Goal: Check status: Check status

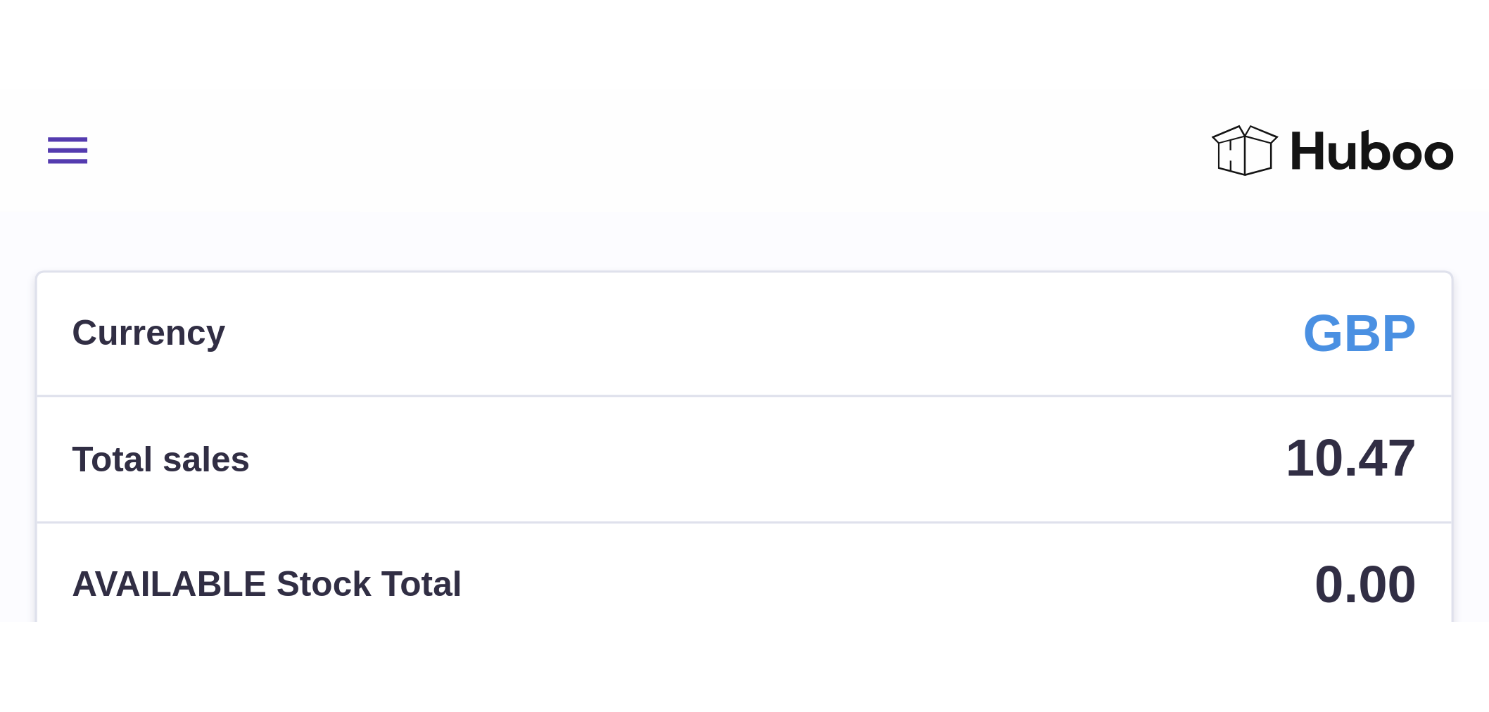
scroll to position [220, 400]
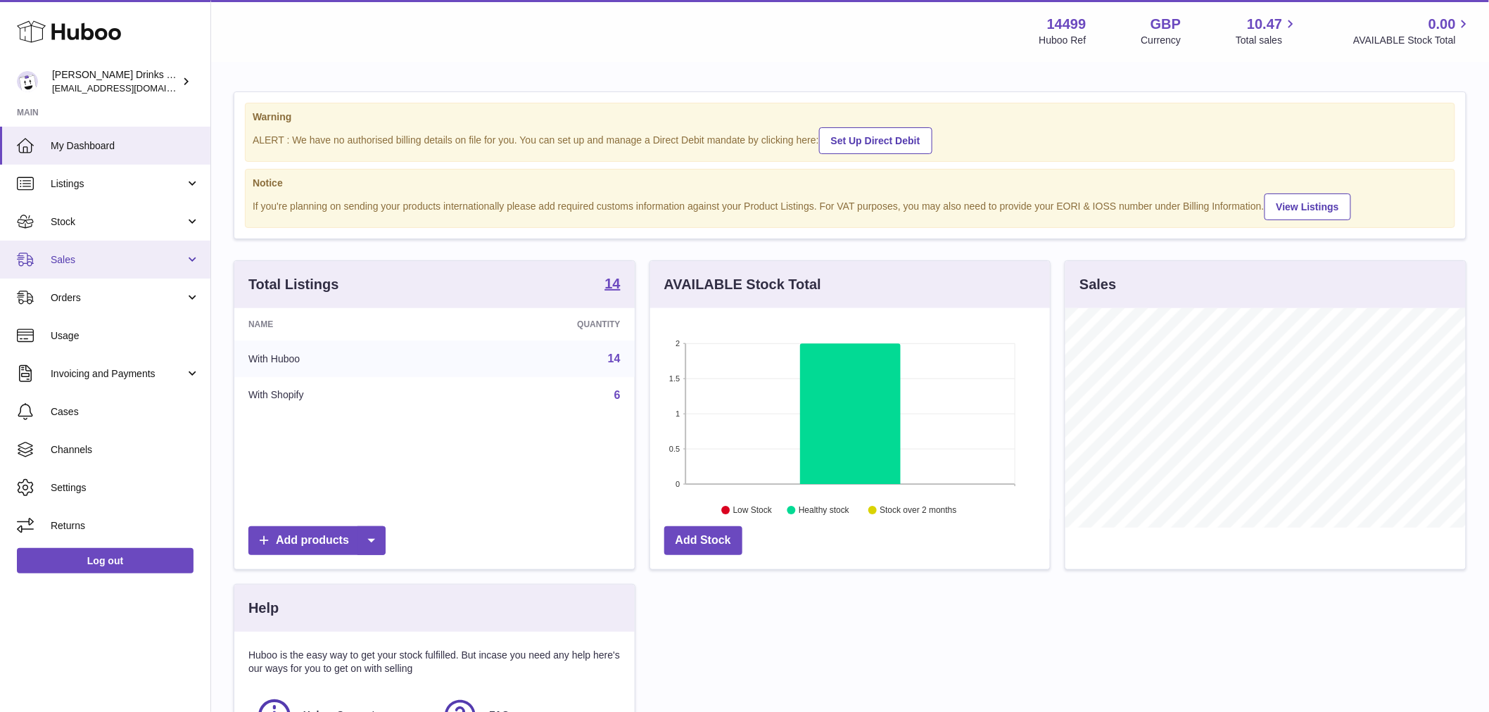
click at [95, 265] on span "Sales" at bounding box center [118, 259] width 134 height 13
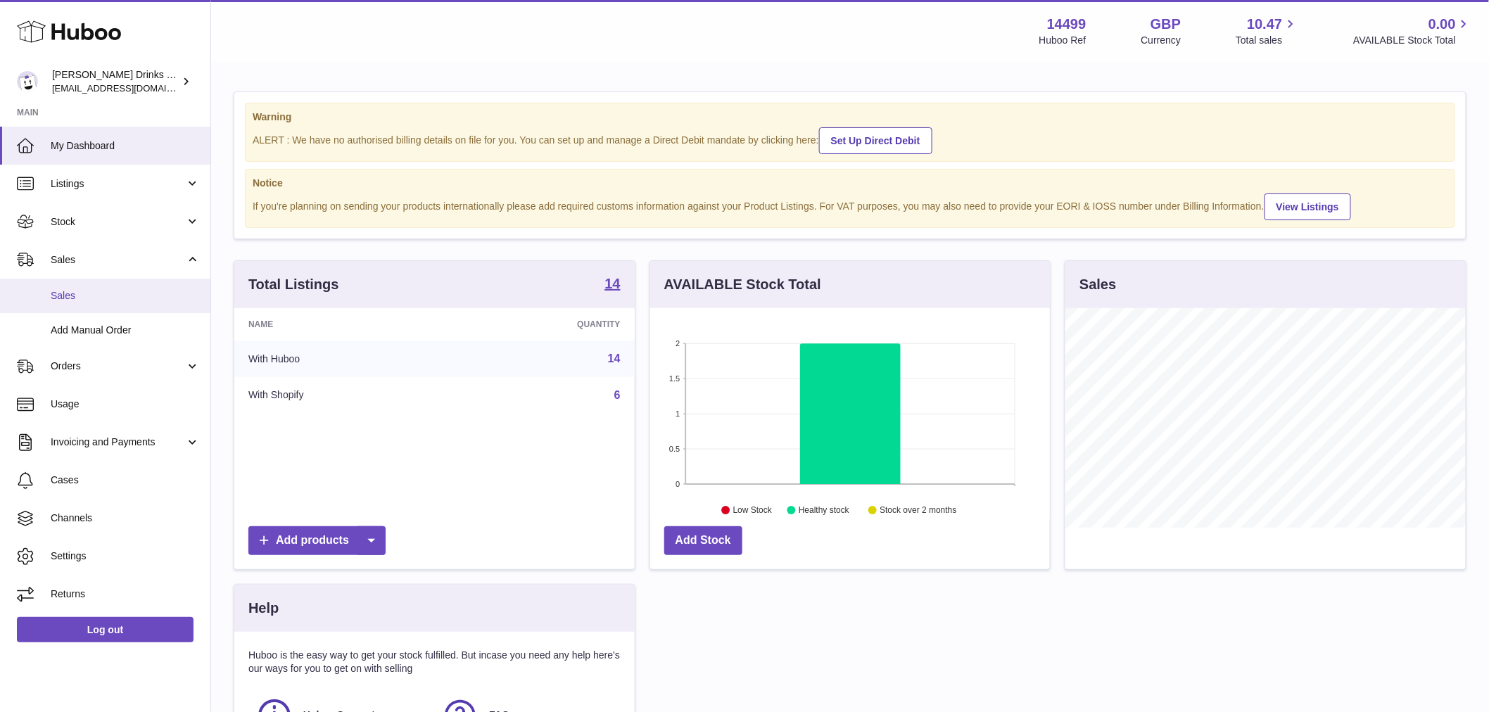
click at [94, 299] on span "Sales" at bounding box center [125, 295] width 149 height 13
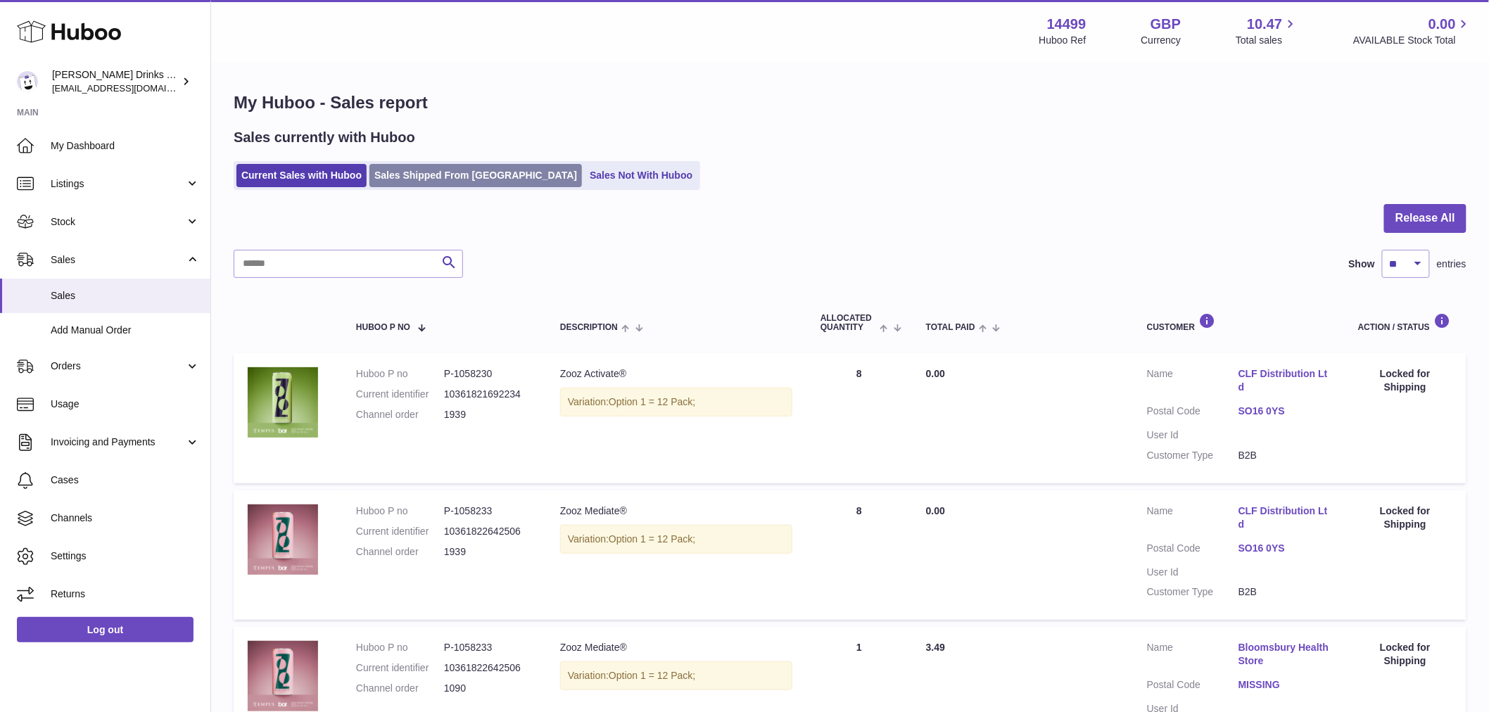
click at [421, 183] on link "Sales Shipped From Huboo" at bounding box center [475, 175] width 213 height 23
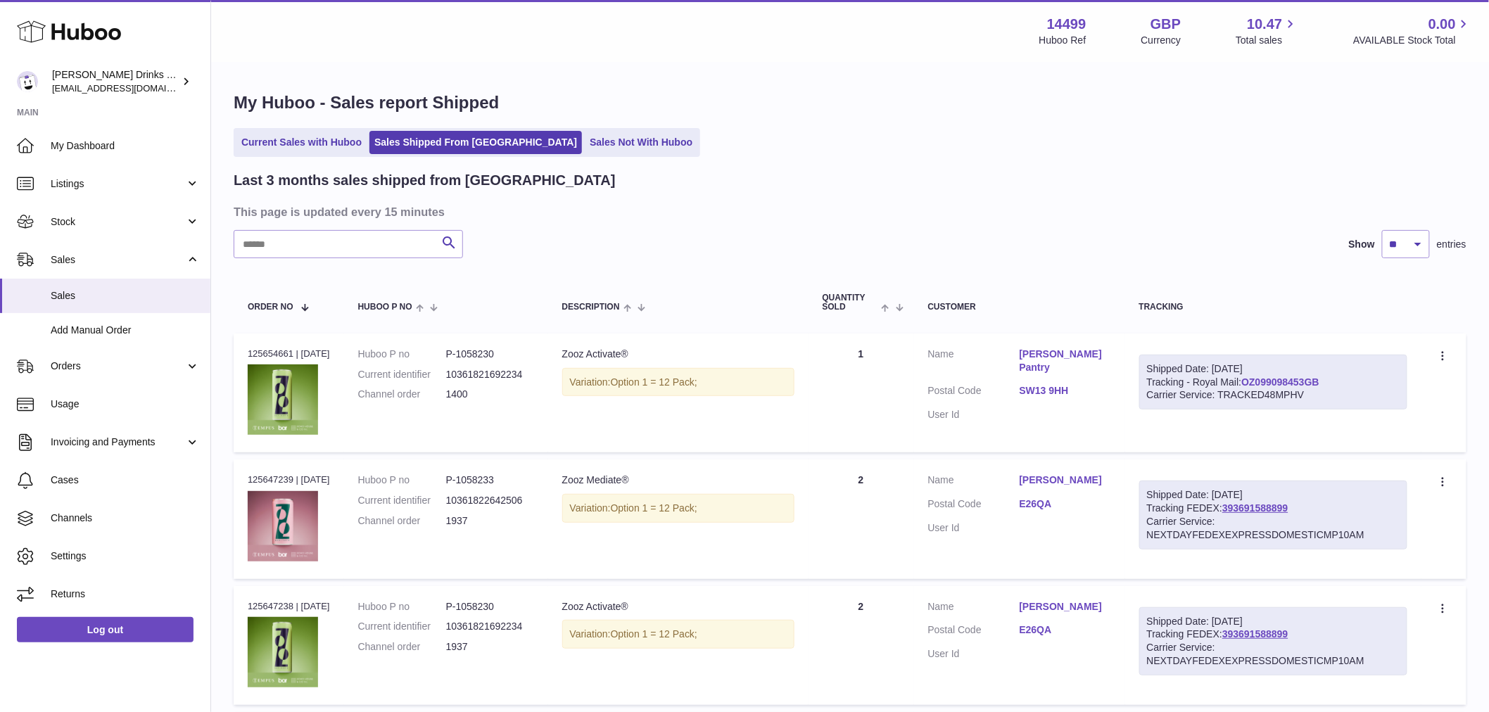
click at [1293, 384] on link "OZ099098453GB" at bounding box center [1280, 381] width 78 height 11
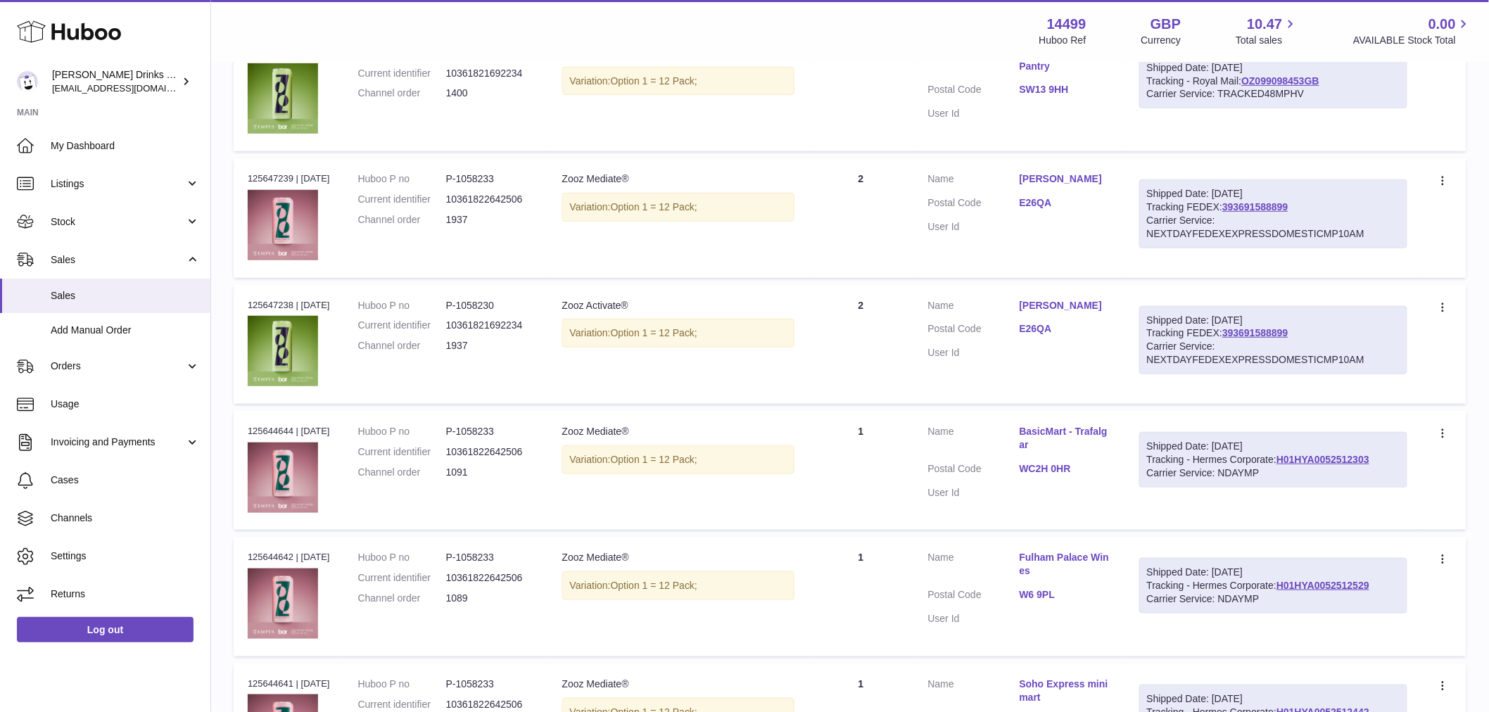
scroll to position [469, 0]
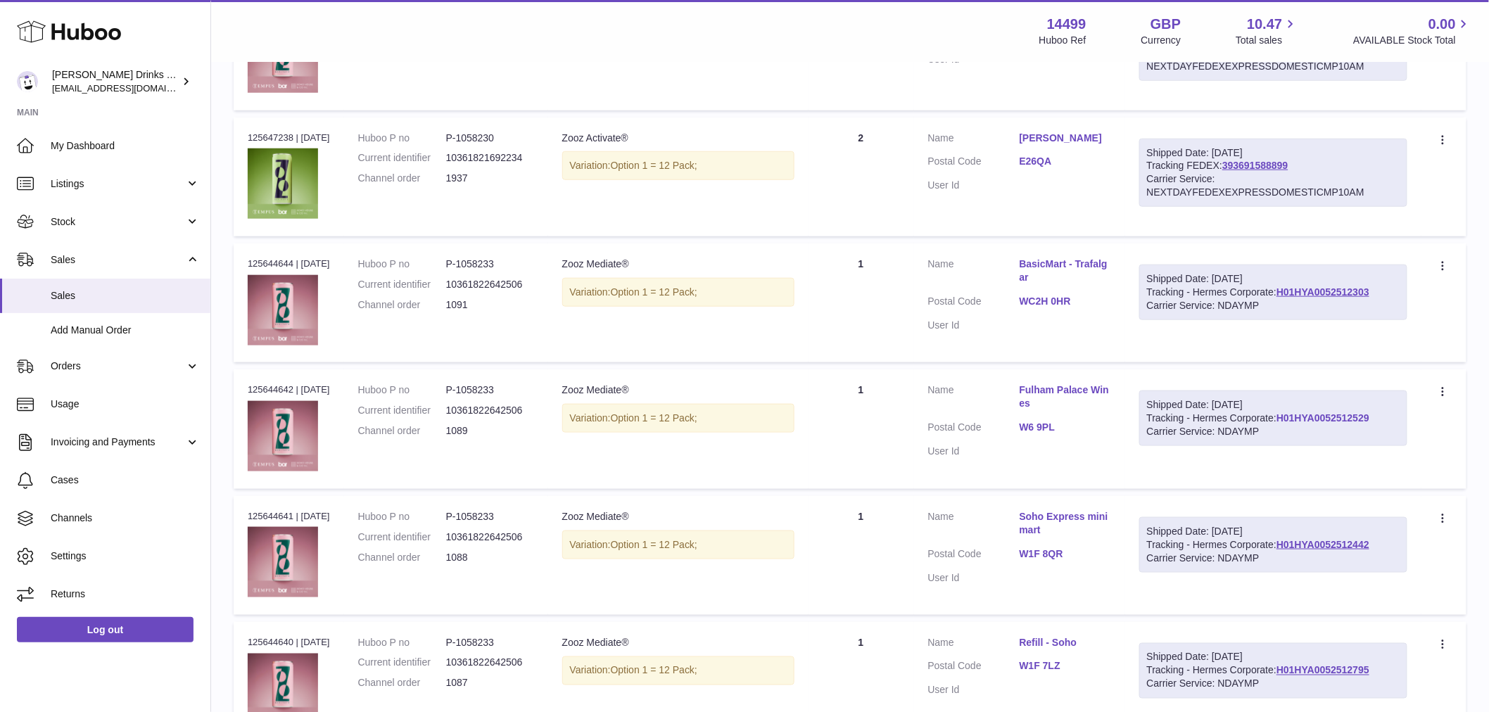
click at [1277, 424] on link "H01HYA0052512529" at bounding box center [1323, 417] width 93 height 11
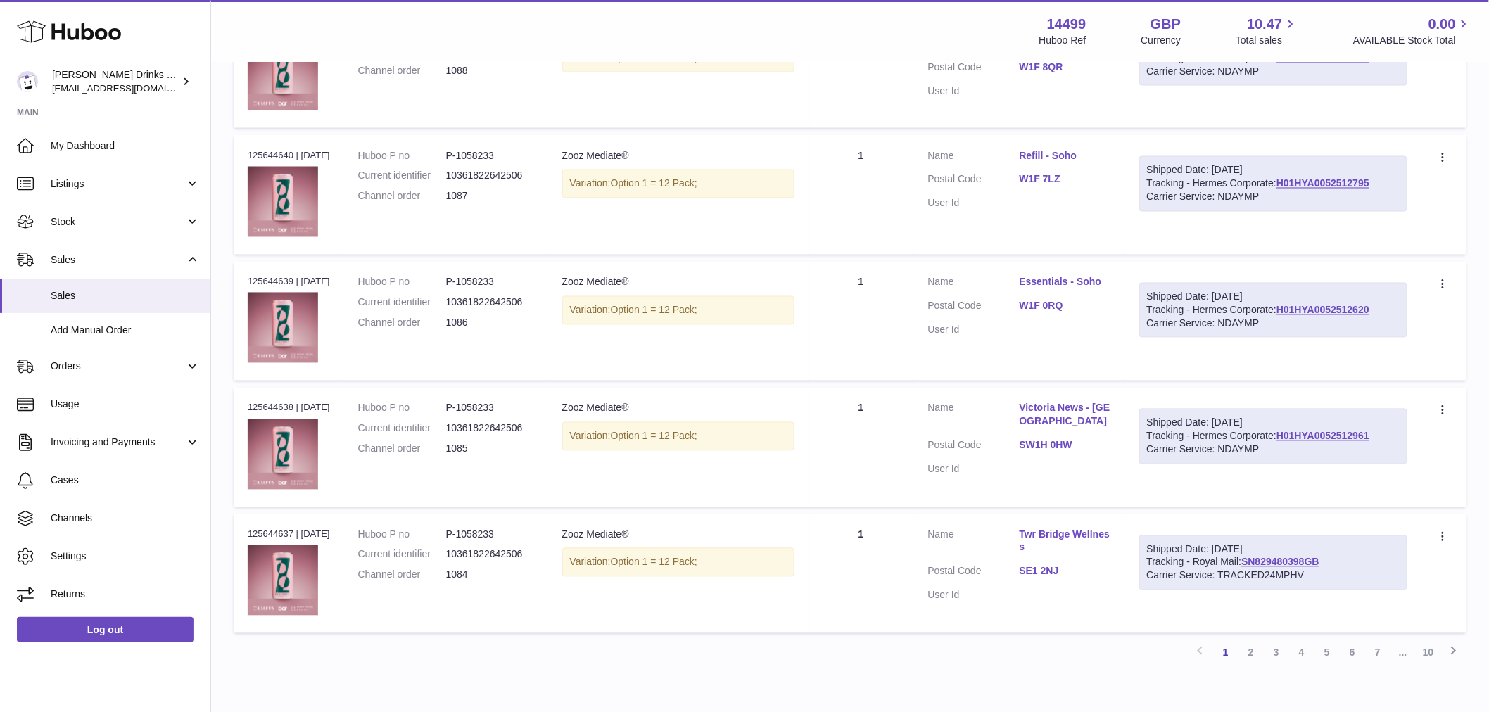
scroll to position [1027, 0]
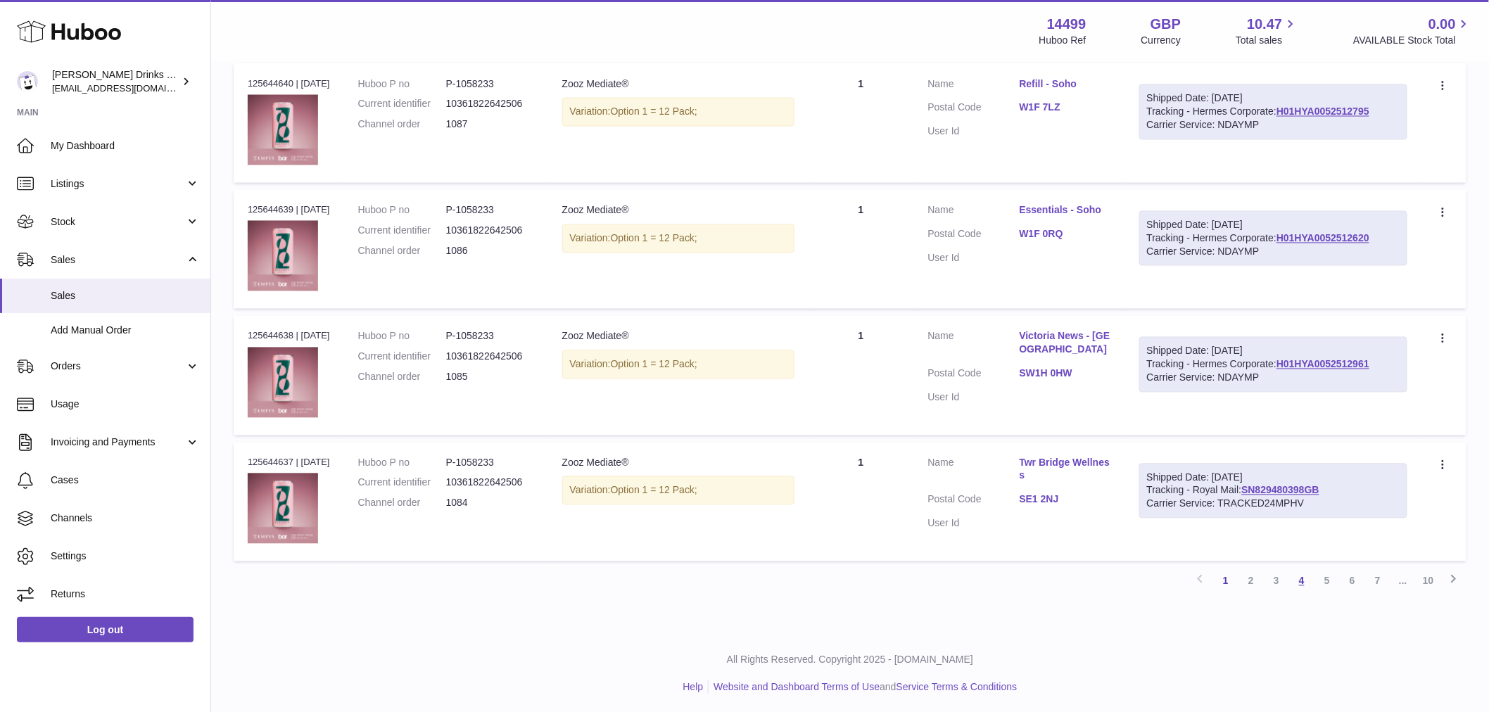
click at [1299, 576] on link "4" at bounding box center [1301, 581] width 25 height 25
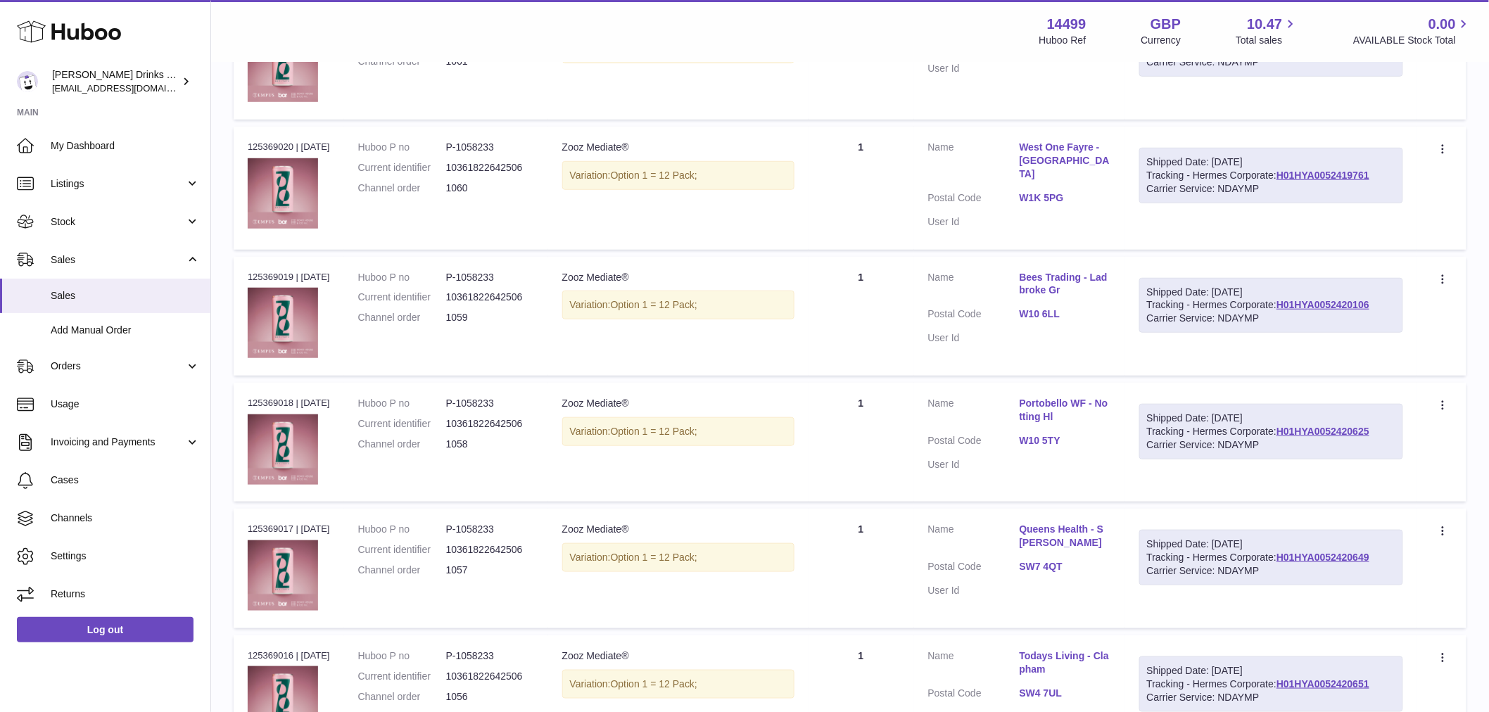
scroll to position [63, 0]
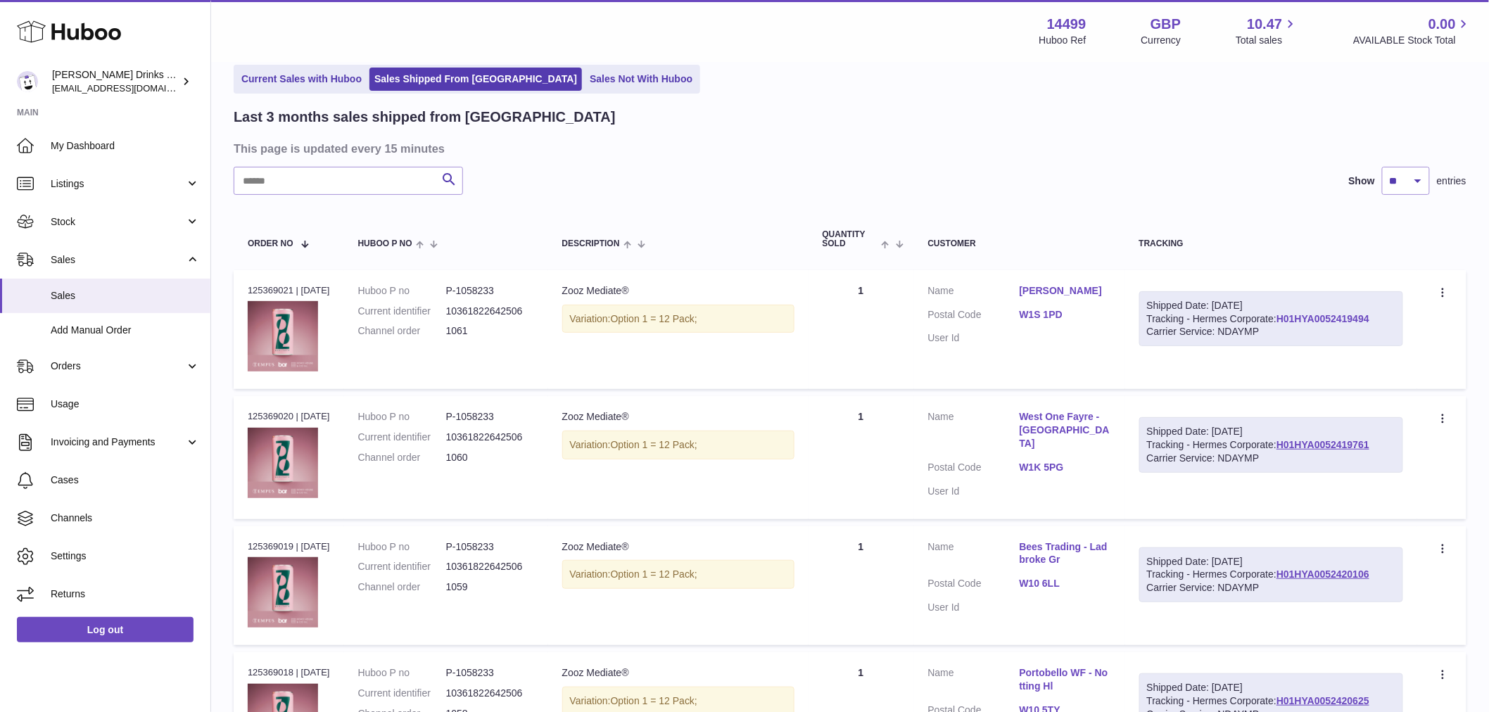
click at [1277, 324] on link "H01HYA0052419494" at bounding box center [1323, 318] width 93 height 11
click at [1203, 572] on div "Shipped Date: 26th Sep 2025 Tracking - Hermes Corporate: H01HYA0052420106 Carri…" at bounding box center [1271, 576] width 264 height 56
click at [1203, 573] on div "Shipped Date: 26th Sep 2025 Tracking - Hermes Corporate: H01HYA0052420106 Carri…" at bounding box center [1271, 576] width 264 height 56
click at [1277, 580] on link "H01HYA0052420106" at bounding box center [1323, 574] width 93 height 11
click at [100, 412] on link "Usage" at bounding box center [105, 405] width 210 height 38
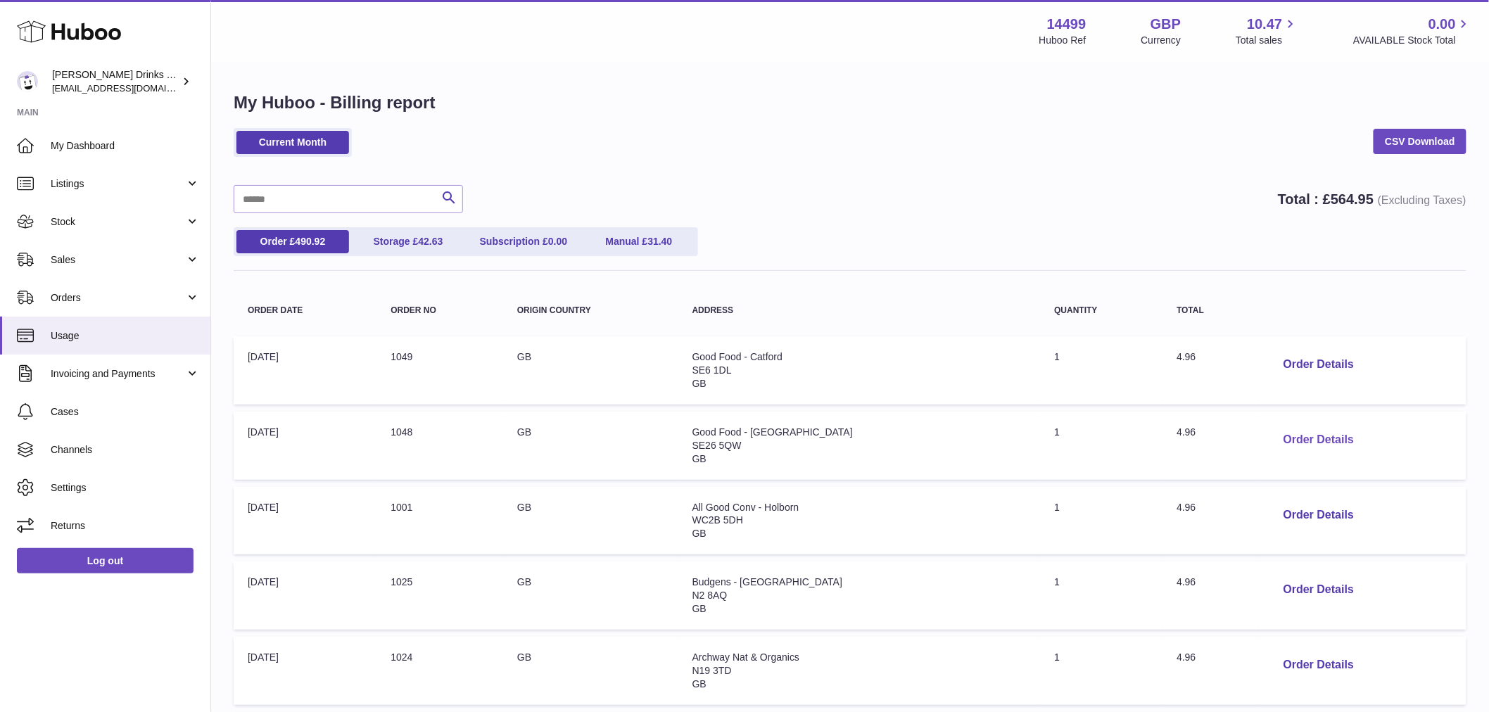
click at [1318, 439] on button "Order Details" at bounding box center [1318, 440] width 93 height 29
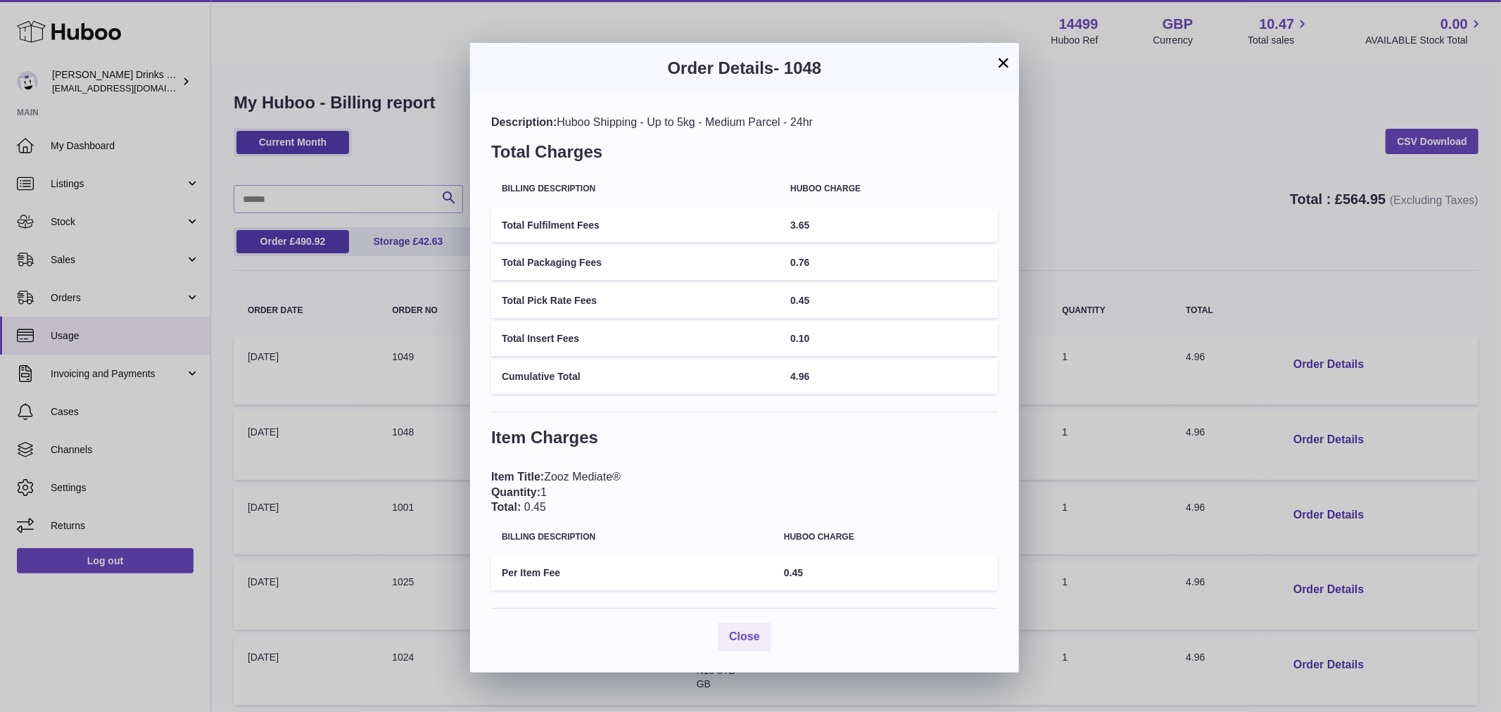
click at [1179, 189] on div "× Order Details - 1048 Description: Huboo Shipping - Up to 5kg - Medium Parcel …" at bounding box center [750, 356] width 1501 height 712
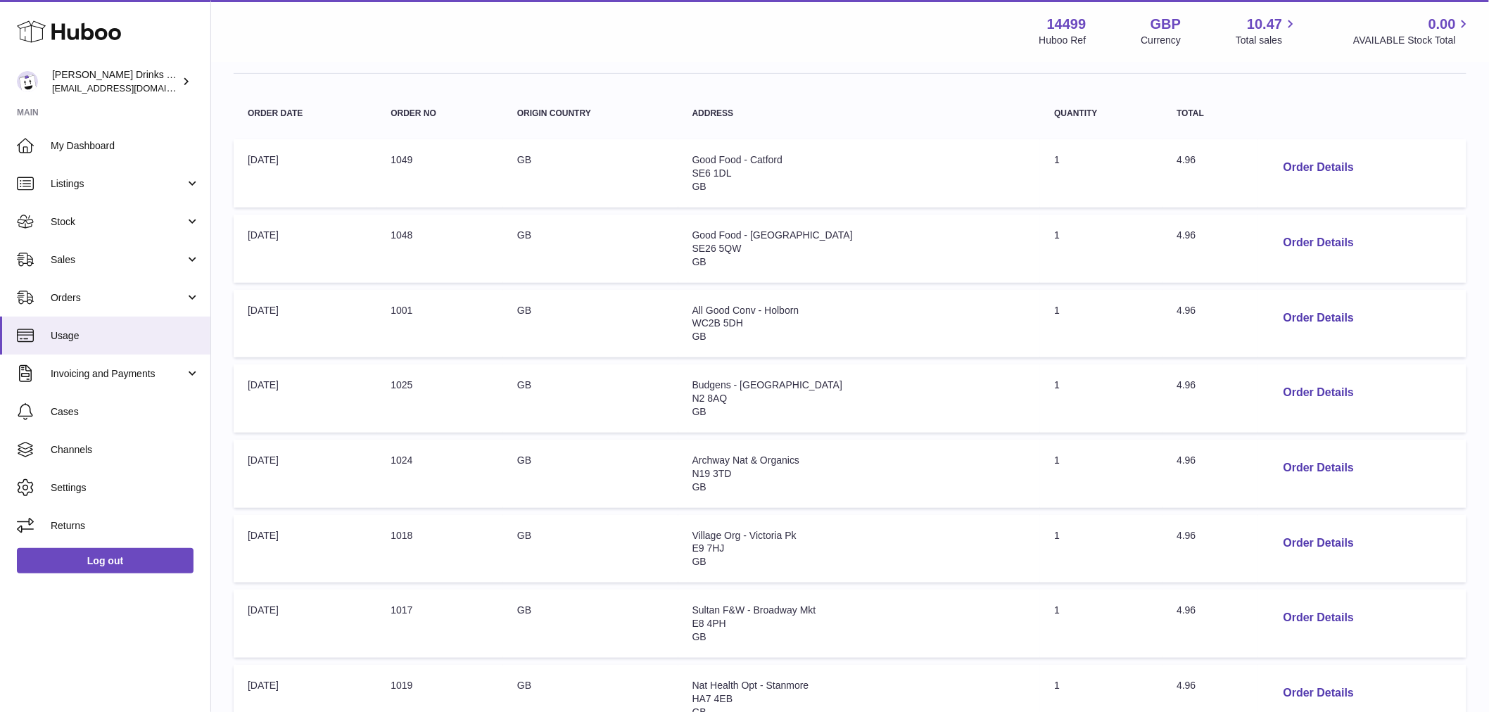
scroll to position [312, 0]
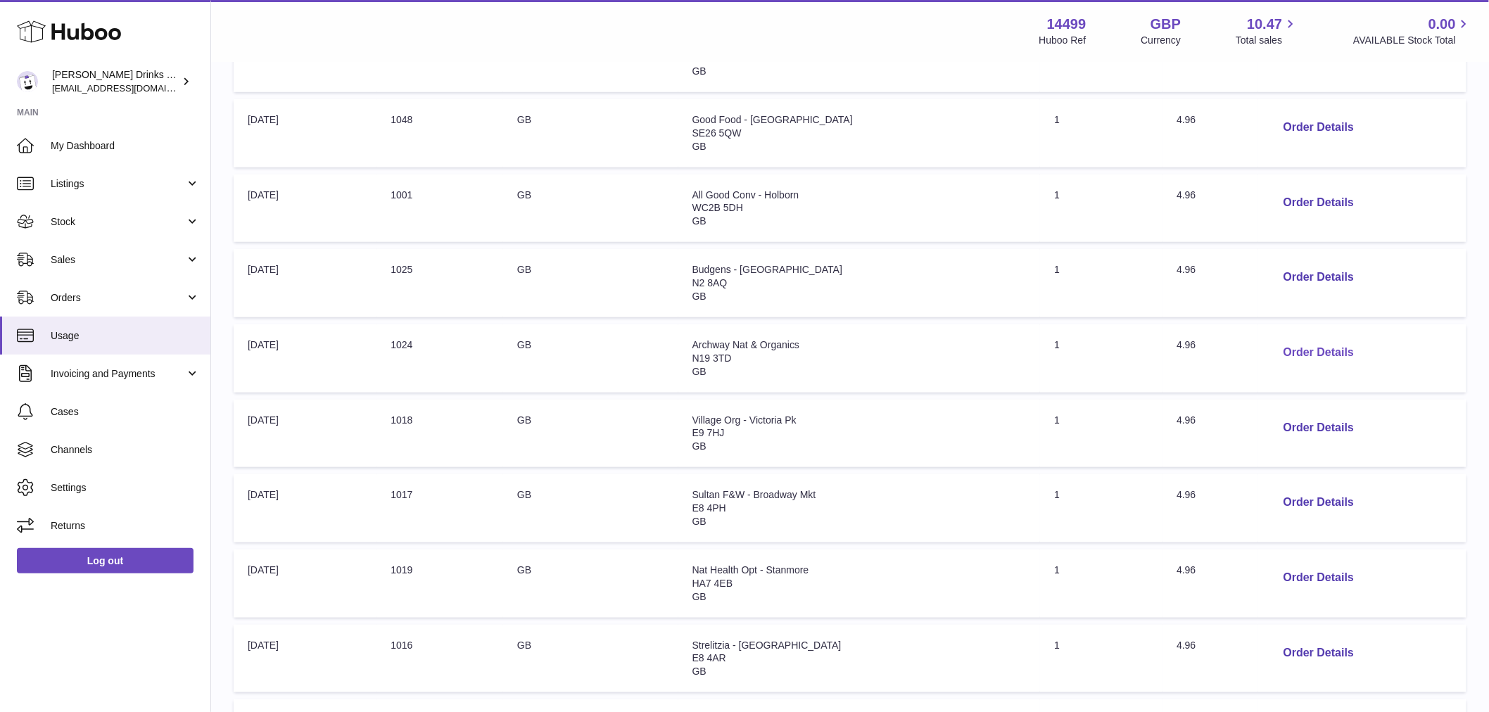
click at [1296, 354] on button "Order Details" at bounding box center [1318, 352] width 93 height 29
click at [1197, 346] on div at bounding box center [744, 356] width 1489 height 712
